Goal: Transaction & Acquisition: Download file/media

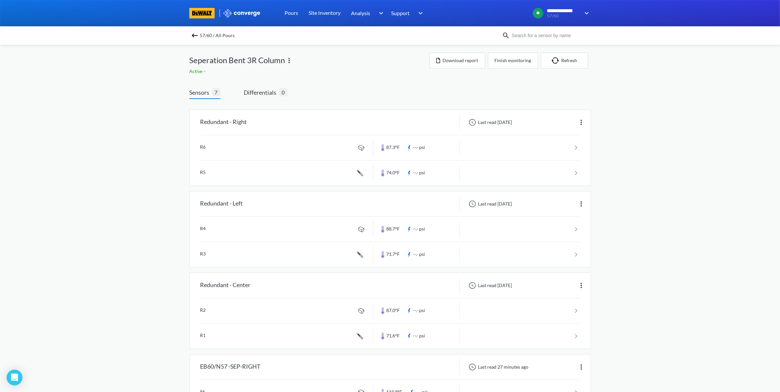
click at [199, 35] on img at bounding box center [195, 36] width 8 height 8
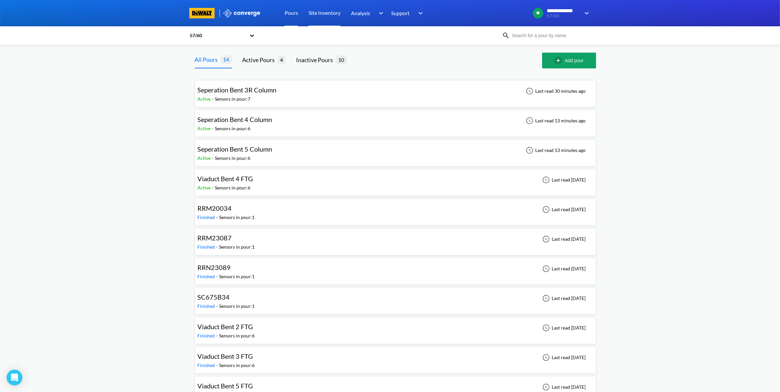
click at [324, 18] on link "Site Inventory" at bounding box center [325, 13] width 32 height 26
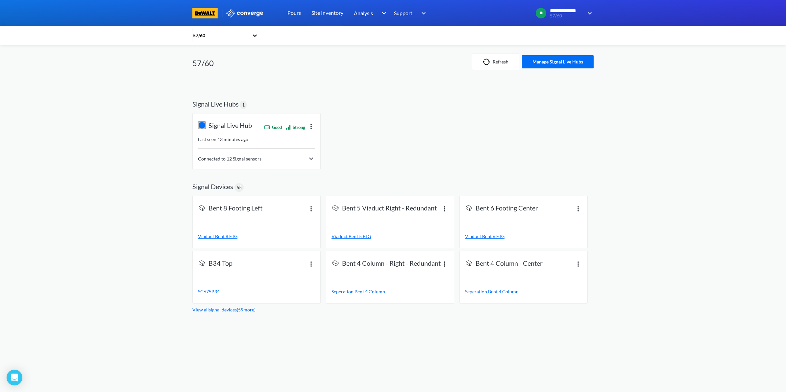
click at [279, 159] on div "Connected to 12 Signal sensors" at bounding box center [256, 159] width 117 height 8
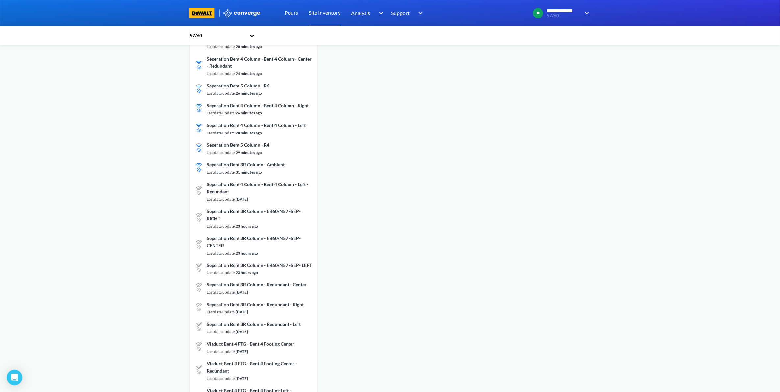
scroll to position [247, 0]
click at [300, 13] on div "Pours" at bounding box center [291, 13] width 24 height 26
click at [294, 13] on link "Pours" at bounding box center [291, 13] width 13 height 26
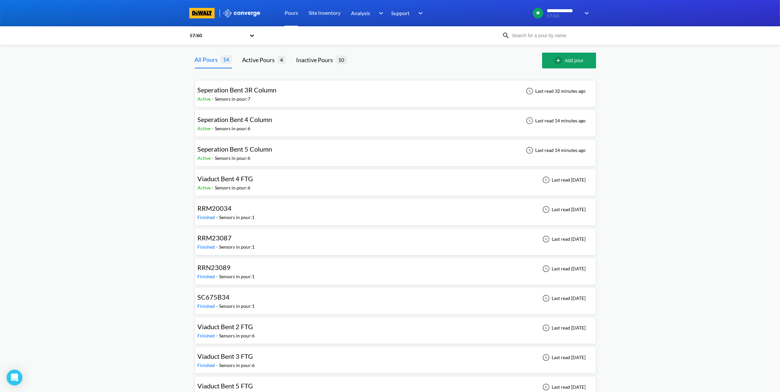
click at [295, 89] on div "Seperation Bent 3R Column Active - Sensors in pour: 7 Last read 32 minutes ago" at bounding box center [395, 93] width 395 height 21
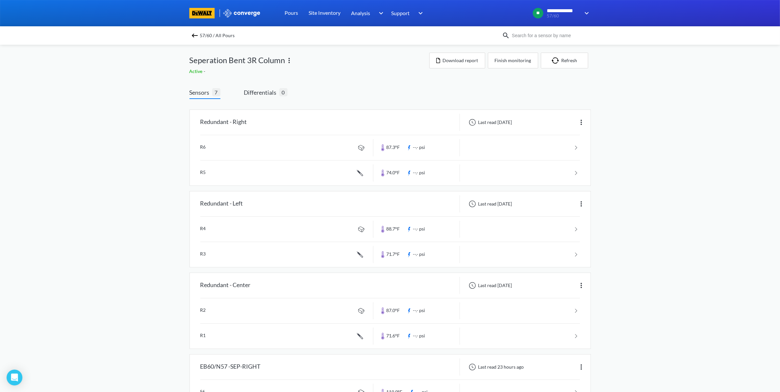
click at [199, 36] on img at bounding box center [195, 36] width 8 height 8
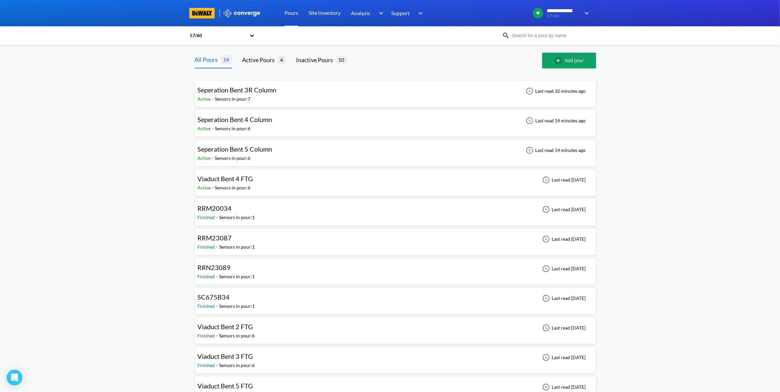
click at [282, 129] on div "Seperation Bent 4 Column Active - Sensors in pour: 6 Last read 14 minutes ago" at bounding box center [395, 123] width 395 height 21
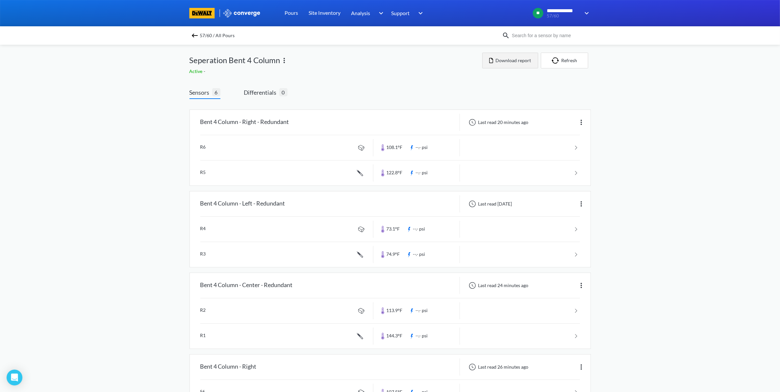
click at [516, 64] on button "Download report" at bounding box center [510, 61] width 56 height 16
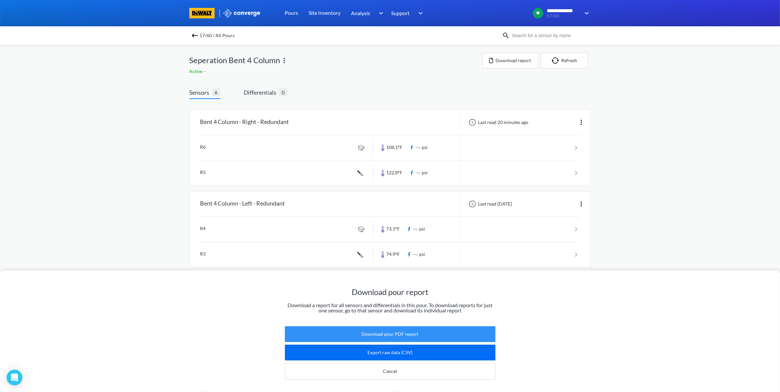
click at [396, 331] on button "Download pour PDF report" at bounding box center [390, 334] width 211 height 16
click at [654, 199] on div "Download pour report Download a report for all sensors and differentials in thi…" at bounding box center [390, 196] width 780 height 392
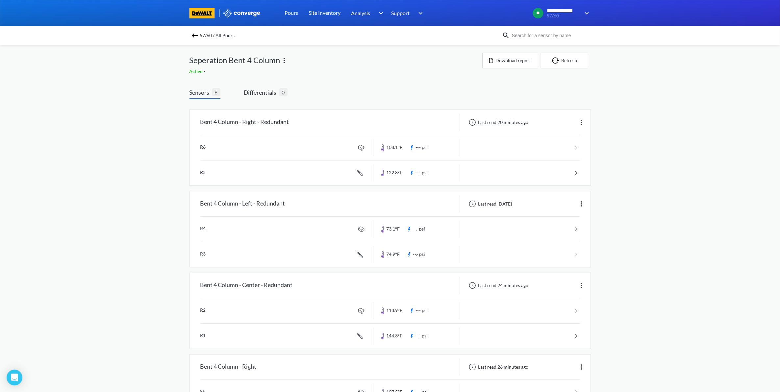
click at [670, 151] on div "**********" at bounding box center [390, 303] width 780 height 607
click at [747, 139] on div "**********" at bounding box center [390, 303] width 780 height 607
click at [530, 268] on div "Bent 4 Column - Right - Redundant Last read 20 minutes ago R6 108.1°F --.- psi …" at bounding box center [389, 349] width 401 height 490
